Goal: Information Seeking & Learning: Learn about a topic

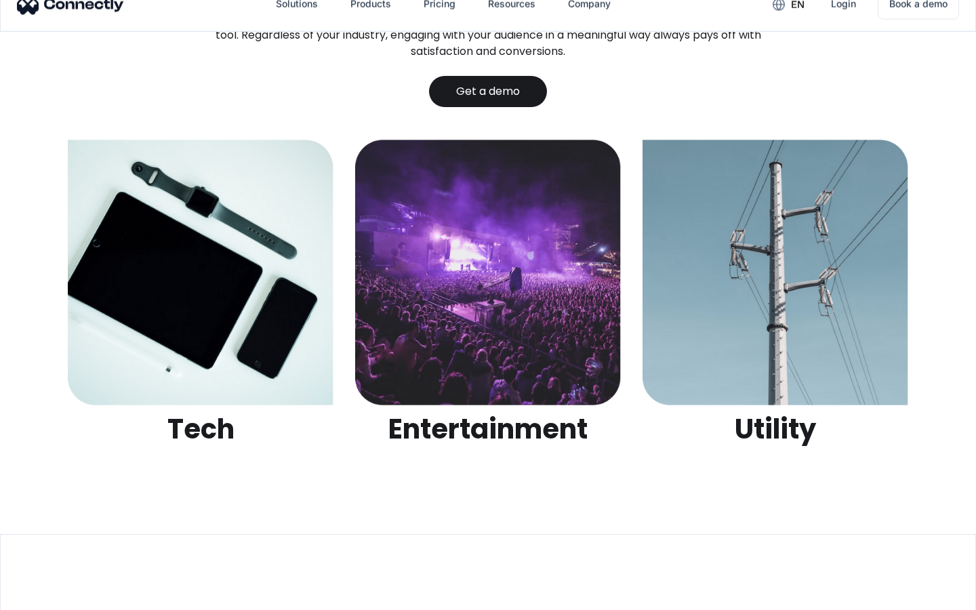
scroll to position [4278, 0]
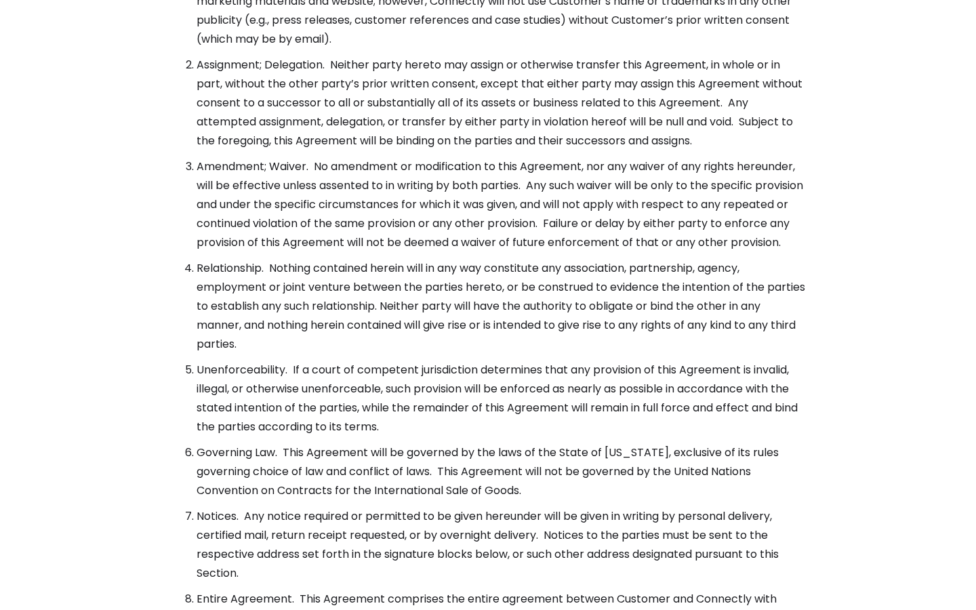
scroll to position [4929, 0]
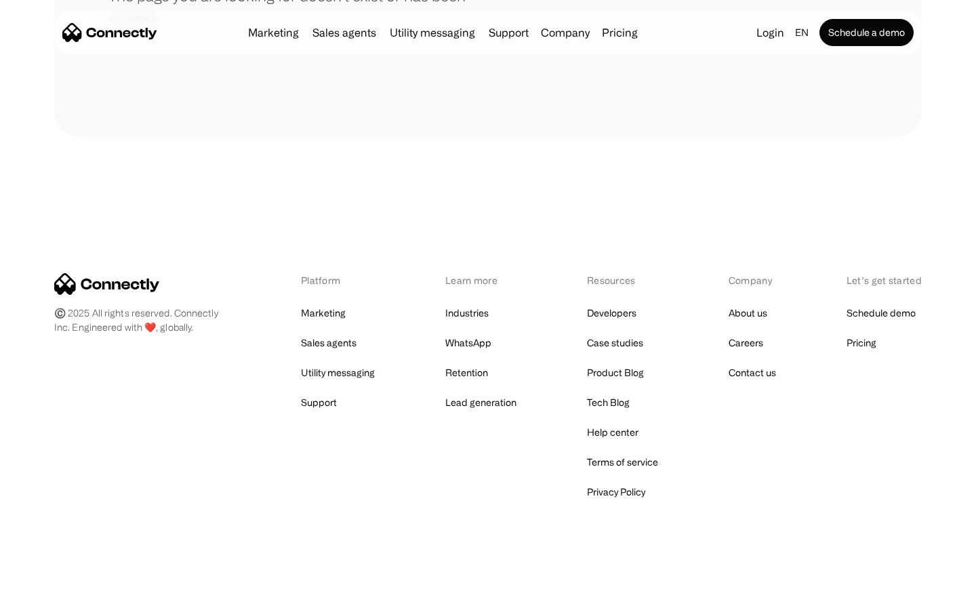
scroll to position [247, 0]
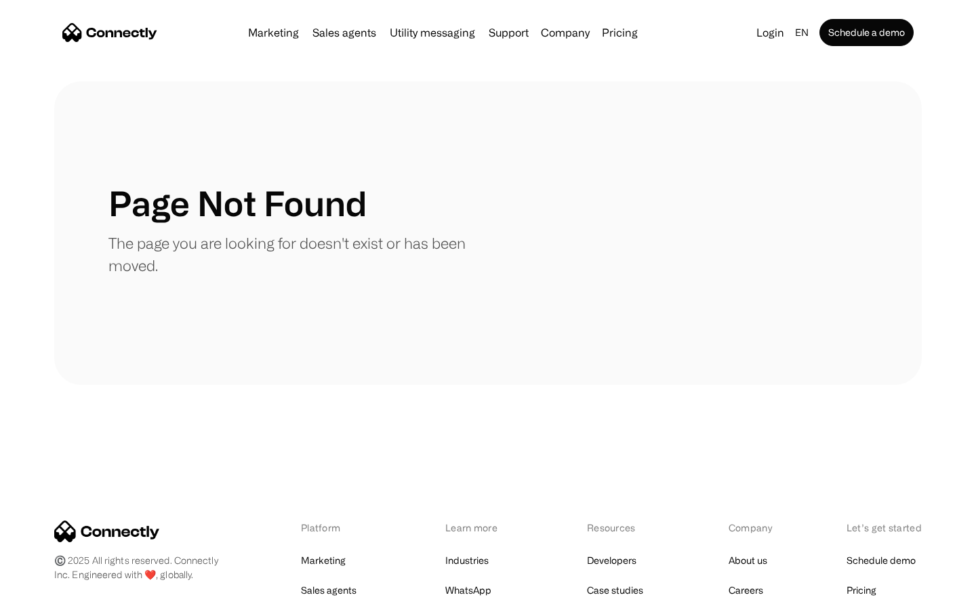
scroll to position [247, 0]
